Goal: Navigation & Orientation: Understand site structure

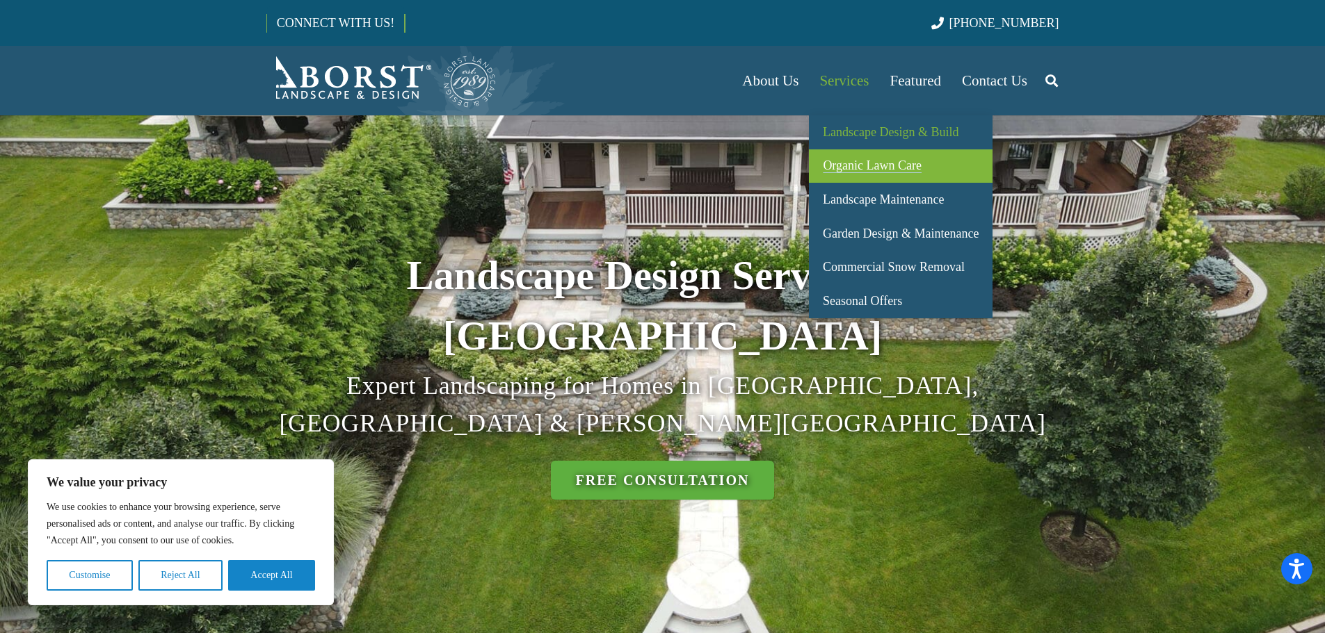
click at [859, 160] on span "Organic Lawn Care" at bounding box center [872, 166] width 99 height 14
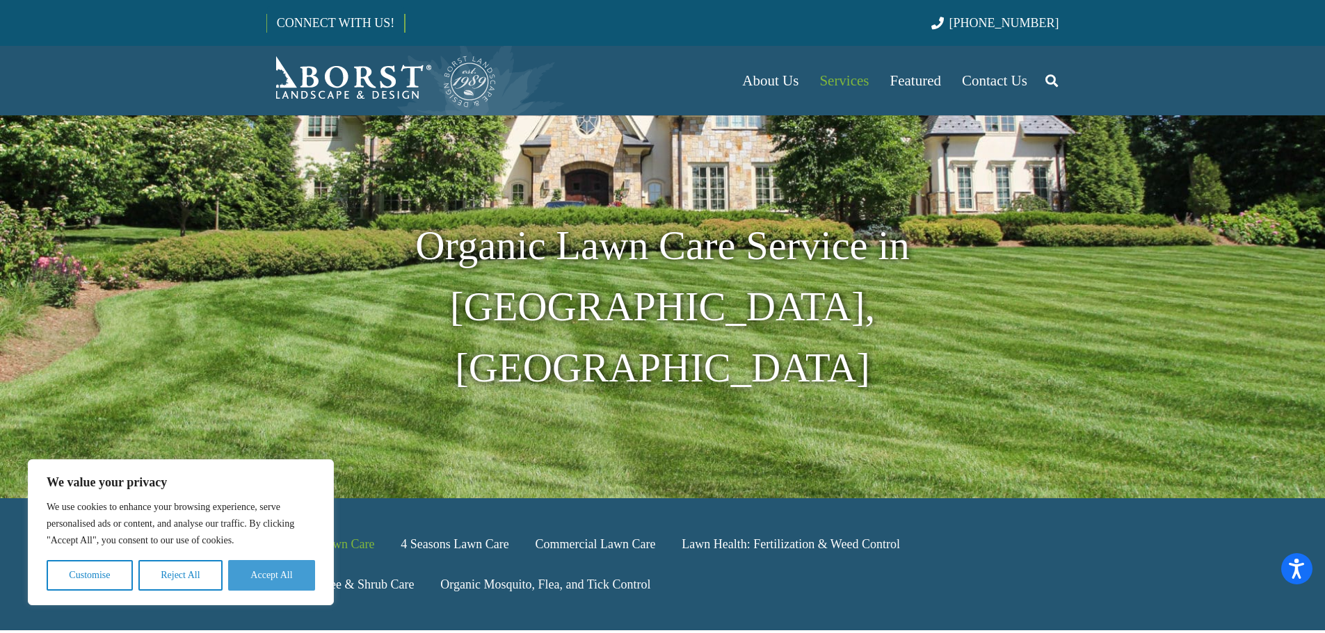
click at [261, 585] on button "Accept All" at bounding box center [271, 575] width 87 height 31
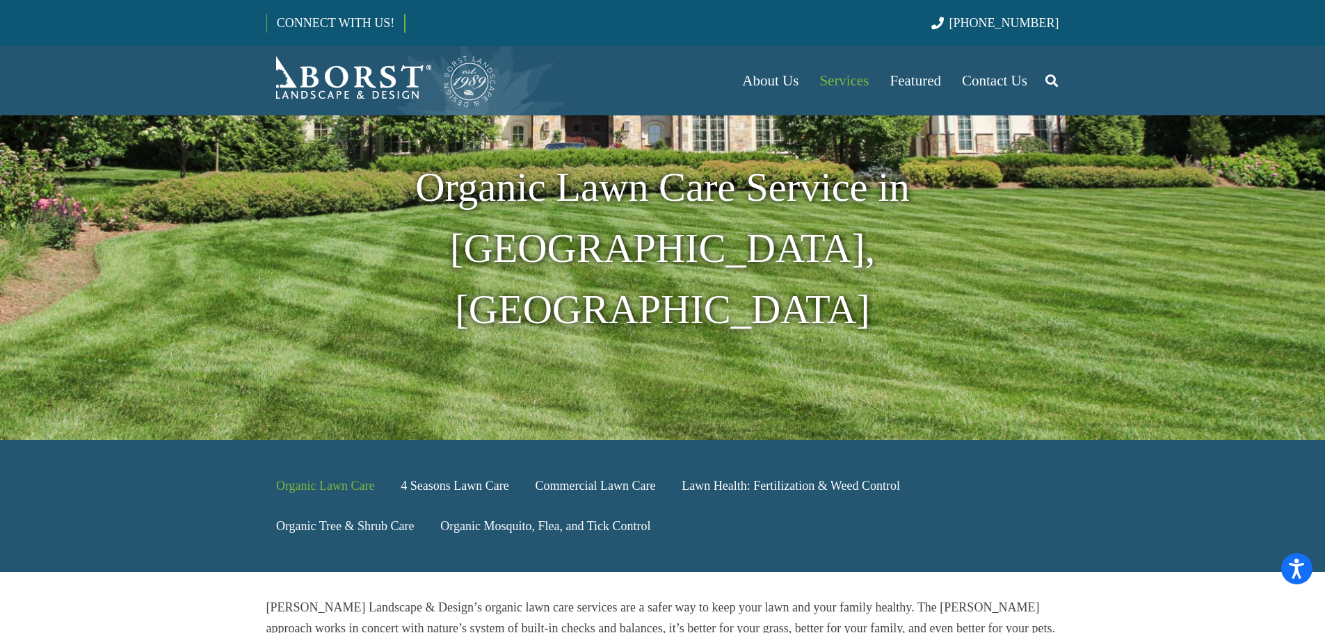
scroll to position [417, 0]
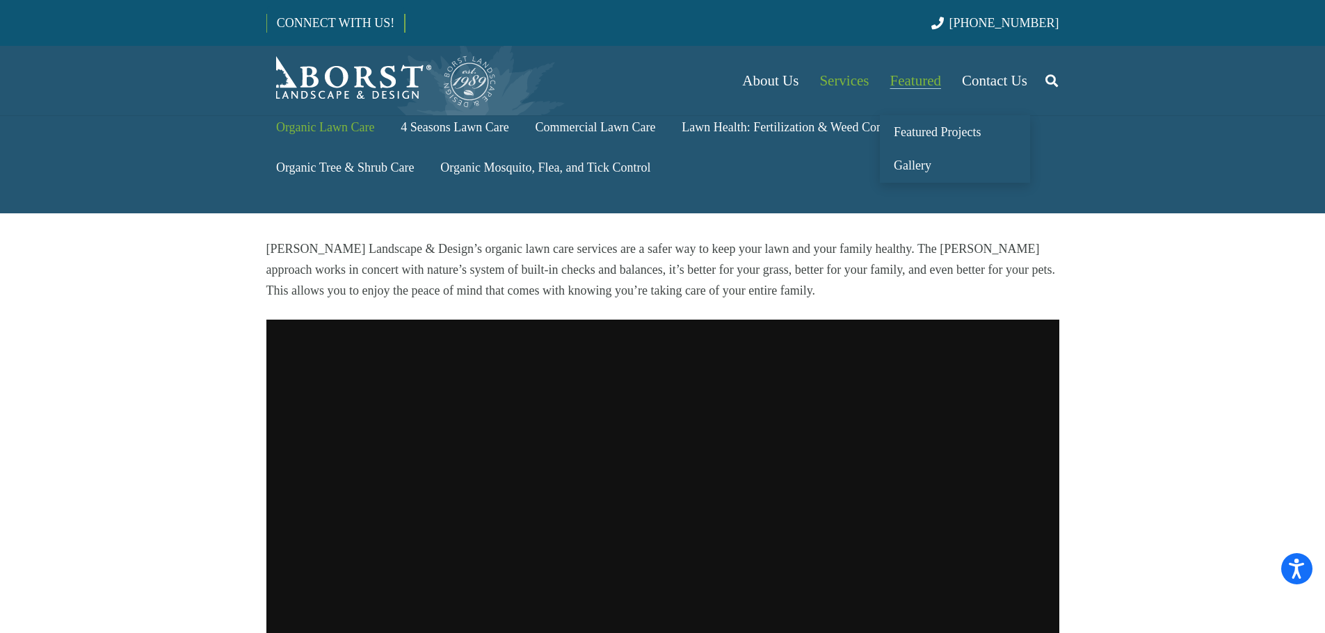
click at [907, 68] on link "Featured" at bounding box center [916, 81] width 72 height 70
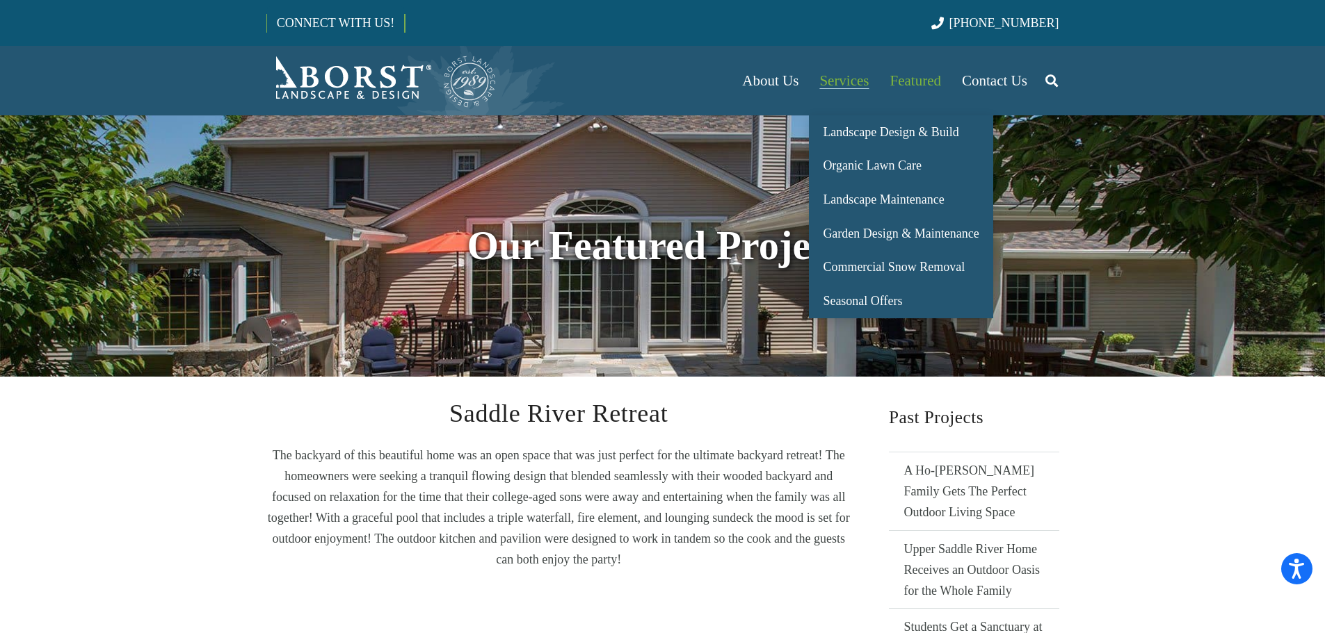
click at [832, 79] on span "Services" at bounding box center [843, 80] width 49 height 17
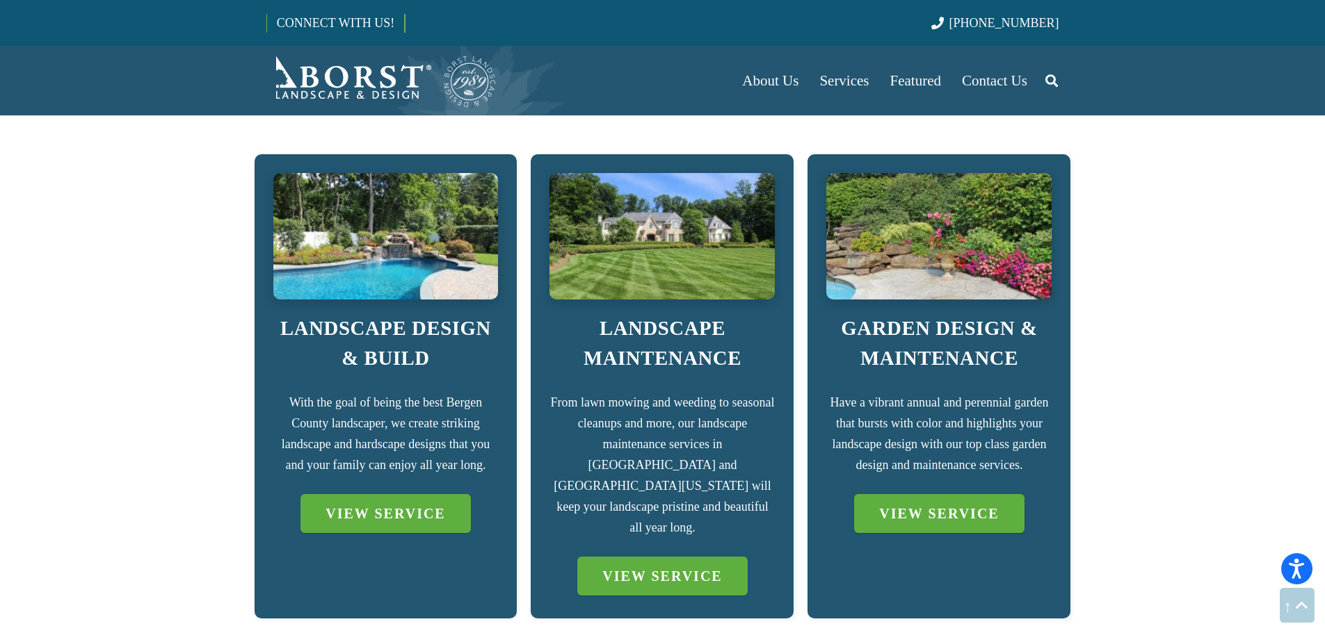
scroll to position [904, 0]
